Goal: Entertainment & Leisure: Consume media (video, audio)

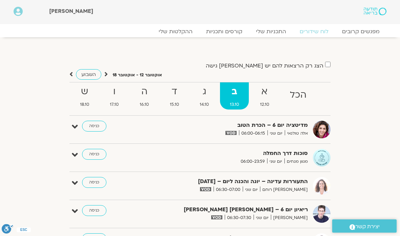
click at [177, 32] on link "ההקלטות שלי" at bounding box center [175, 31] width 47 height 7
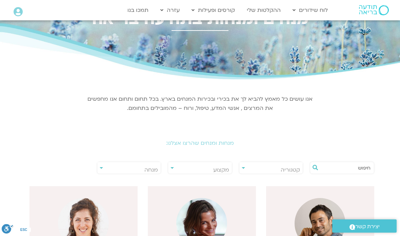
scroll to position [35, 0]
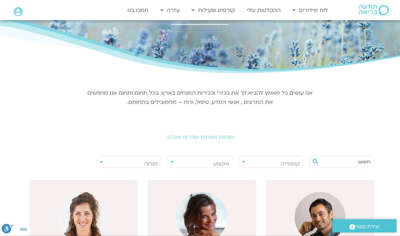
click at [103, 163] on span "מנחה" at bounding box center [129, 164] width 64 height 16
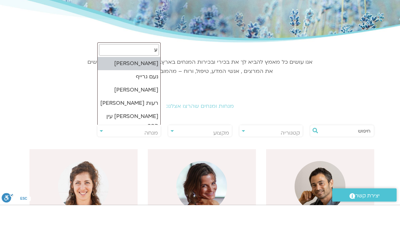
type input "ער"
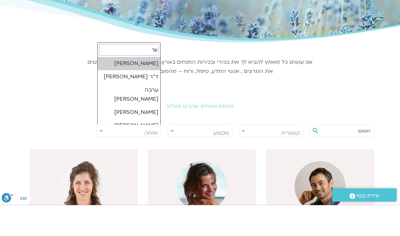
select select "******"
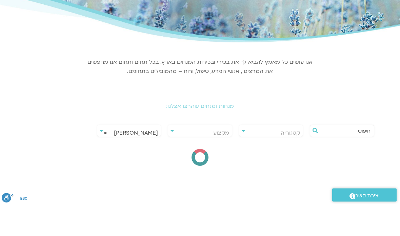
scroll to position [66, 0]
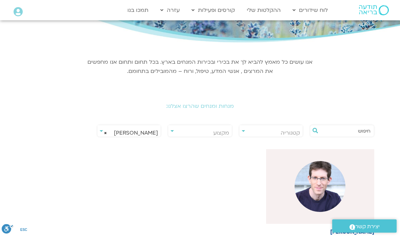
click at [322, 188] on img at bounding box center [319, 186] width 51 height 51
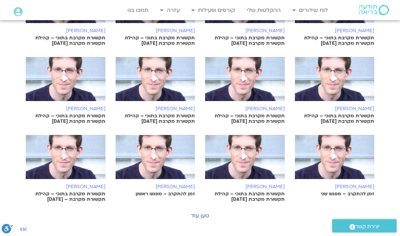
scroll to position [378, 0]
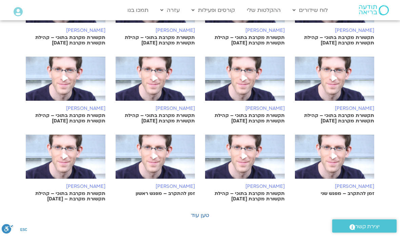
click at [204, 211] on link "טען עוד" at bounding box center [200, 214] width 18 height 7
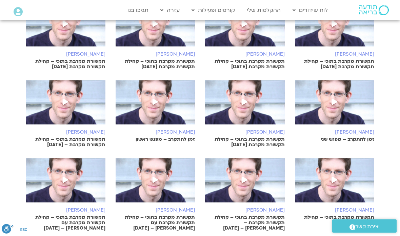
scroll to position [426, 0]
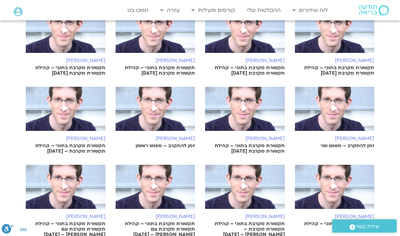
click at [161, 96] on img at bounding box center [156, 112] width 80 height 51
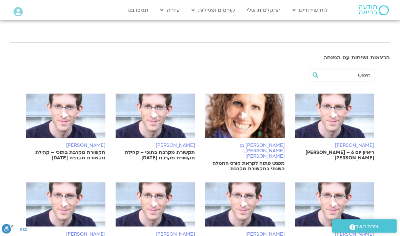
scroll to position [180, 0]
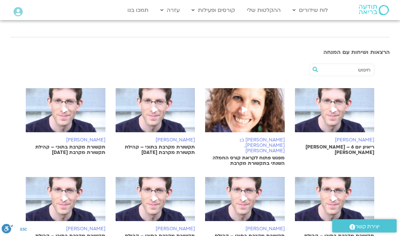
click at [157, 109] on icon at bounding box center [154, 110] width 5 height 6
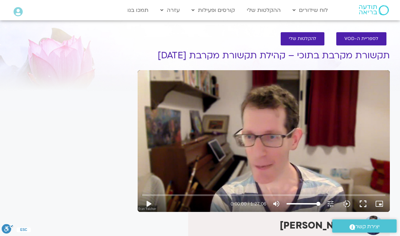
click at [151, 202] on button "play_arrow" at bounding box center [148, 203] width 16 height 16
click at [362, 205] on button "fullscreen" at bounding box center [363, 203] width 16 height 16
type input "117.535287827305"
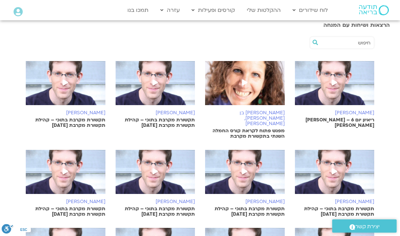
click at [332, 166] on span at bounding box center [334, 172] width 12 height 12
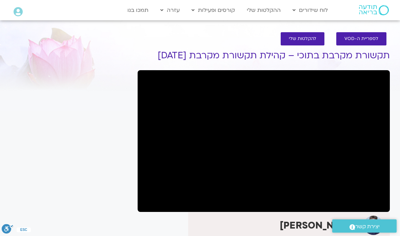
click at [4, 234] on button ".a fill:#FFF; ESC" at bounding box center [8, 230] width 12 height 13
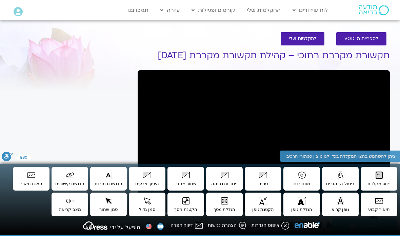
click at [68, 129] on div "It seems we can't find what you're looking for. It seems we can't find what you…" at bounding box center [70, 210] width 127 height 342
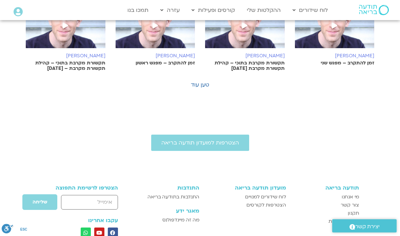
scroll to position [518, 0]
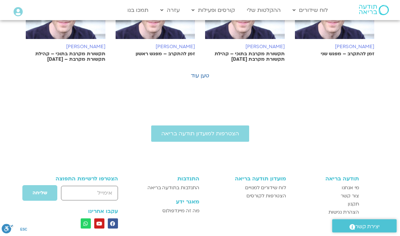
click at [200, 72] on link "טען עוד" at bounding box center [200, 75] width 18 height 7
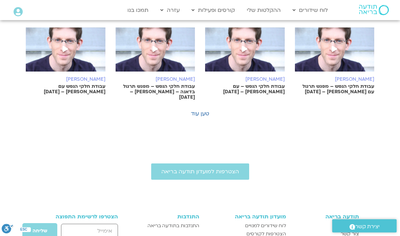
scroll to position [819, 0]
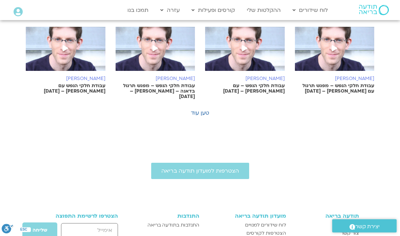
click at [203, 109] on link "טען עוד" at bounding box center [200, 112] width 18 height 7
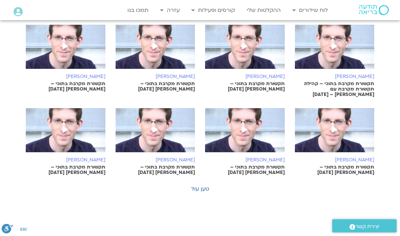
scroll to position [1077, 0]
click at [202, 185] on link "טען עוד" at bounding box center [200, 188] width 18 height 7
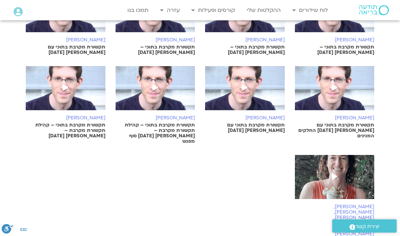
scroll to position [1352, 0]
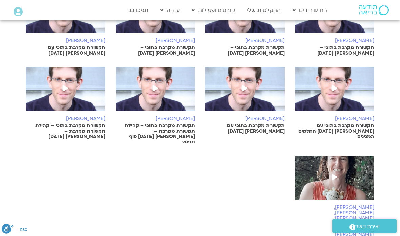
click at [66, 123] on p "תקשורת מקרבת בתוכי – קהילת תקשורת מקרבת – ערן טייכר 24/09/24" at bounding box center [66, 131] width 80 height 16
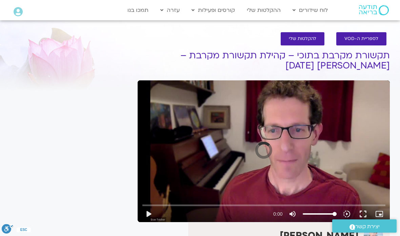
click at [146, 215] on button "play_arrow" at bounding box center [148, 214] width 16 height 16
click at [144, 215] on button "play_arrow" at bounding box center [148, 214] width 16 height 16
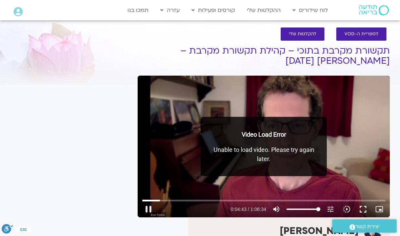
click at [363, 209] on button "fullscreen" at bounding box center [363, 209] width 16 height 16
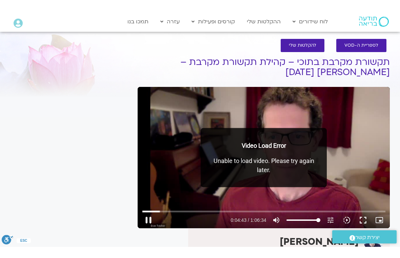
scroll to position [8, 0]
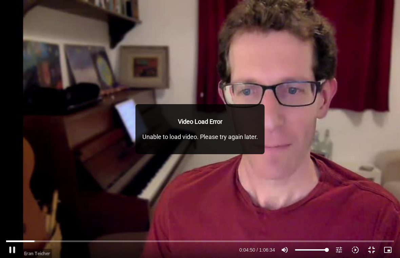
click at [29, 235] on input "Seek" at bounding box center [200, 242] width 388 height 4
click at [16, 235] on button "pause" at bounding box center [12, 250] width 16 height 16
type input "425.378148349645"
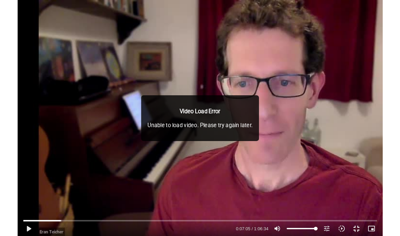
scroll to position [5, 0]
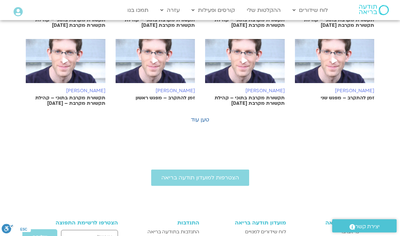
click at [199, 116] on link "טען עוד" at bounding box center [200, 119] width 18 height 7
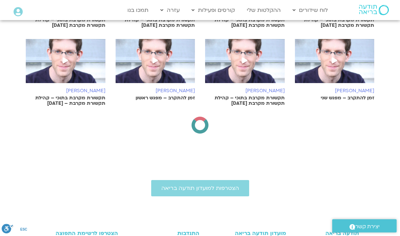
scroll to position [474, 0]
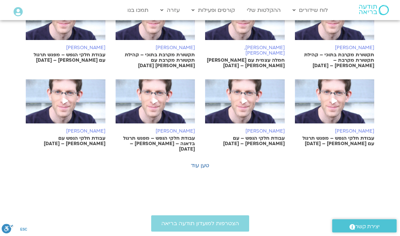
click at [203, 162] on link "טען עוד" at bounding box center [200, 165] width 18 height 7
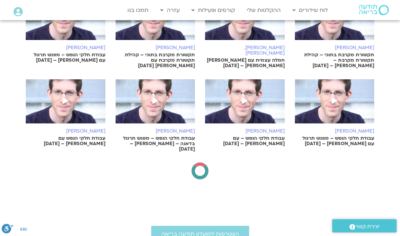
scroll to position [767, 0]
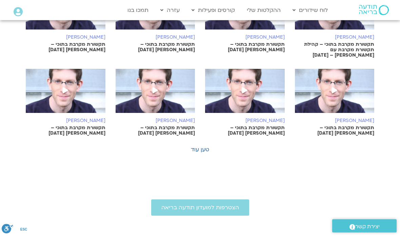
click at [201, 146] on link "טען עוד" at bounding box center [200, 149] width 18 height 7
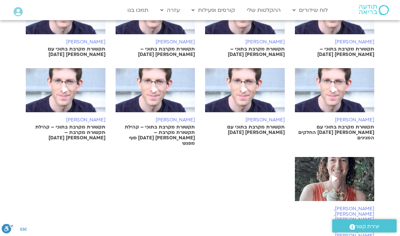
scroll to position [1347, 0]
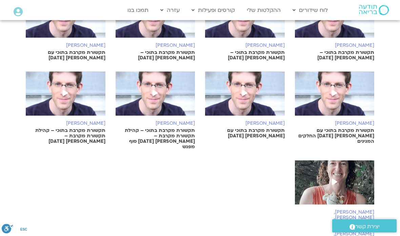
click at [68, 128] on p "תקשורת מקרבת בתוכי – קהילת תקשורת מקרבת – [PERSON_NAME] [DATE]" at bounding box center [66, 136] width 80 height 16
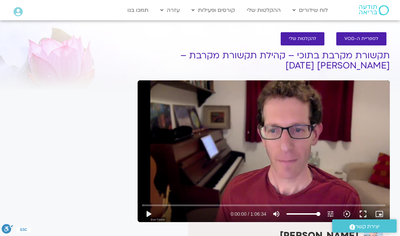
click at [149, 213] on button "play_arrow" at bounding box center [148, 214] width 16 height 16
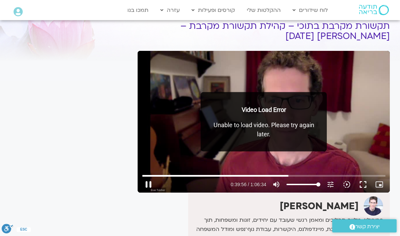
scroll to position [31, 0]
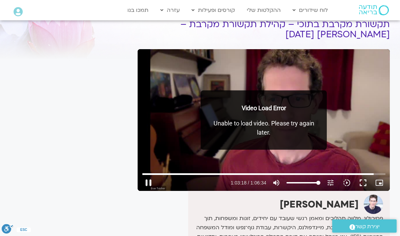
click at [150, 183] on button "pause" at bounding box center [148, 182] width 16 height 16
type input "3798.68993522598"
